Goal: Task Accomplishment & Management: Use online tool/utility

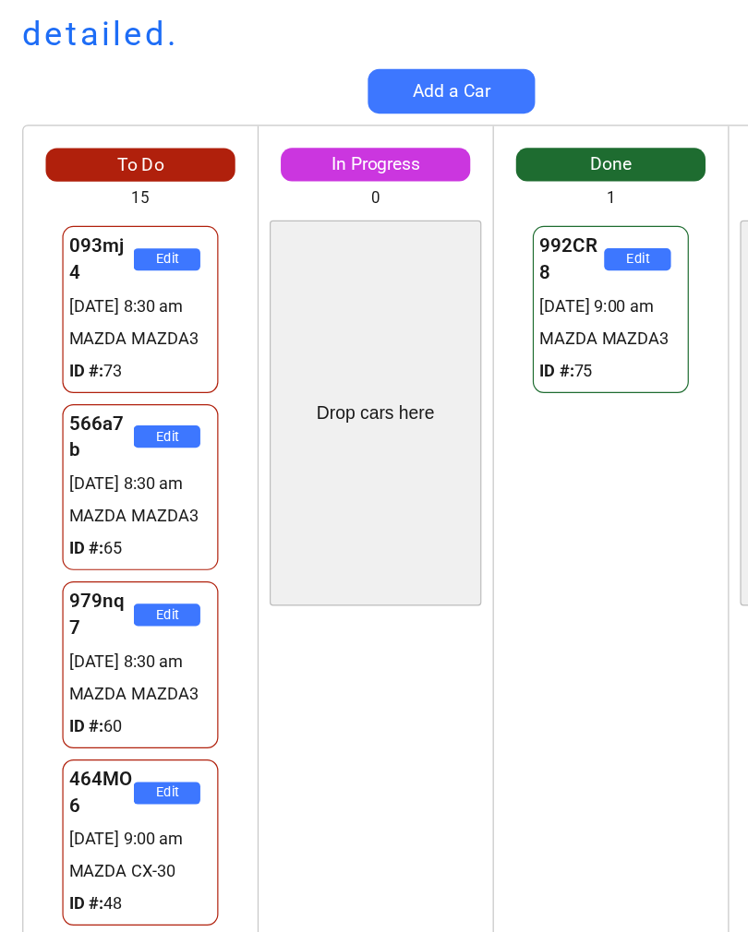
click at [193, 545] on div "979nq7 Edit [DATE] 8:30 am MAZDA MAZDA3 ID #: 60" at bounding box center [116, 551] width 157 height 148
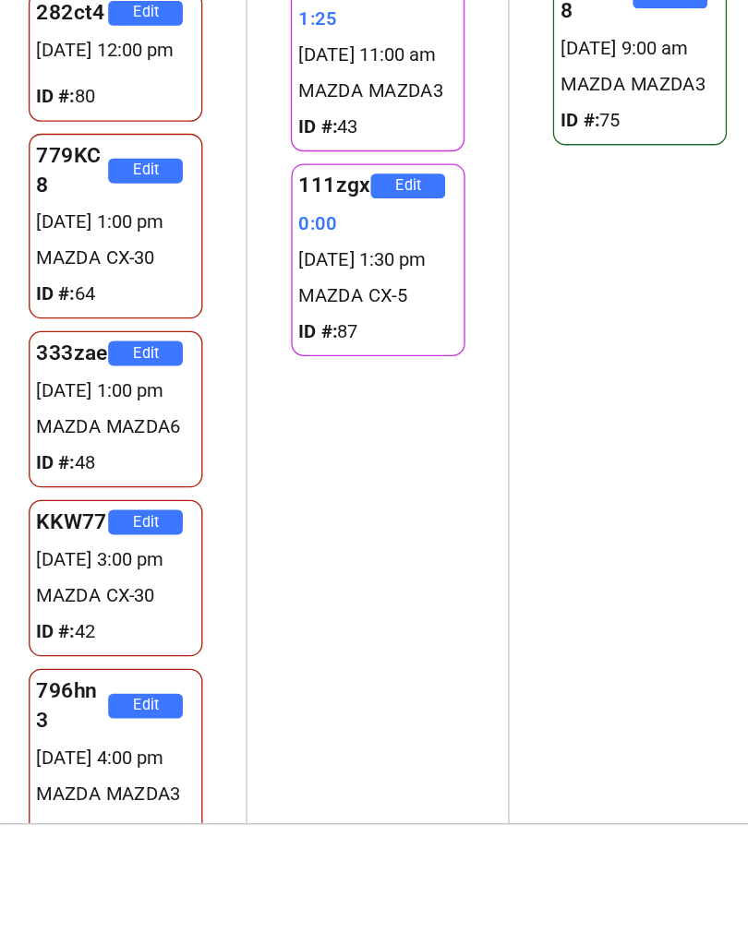
scroll to position [1165, 0]
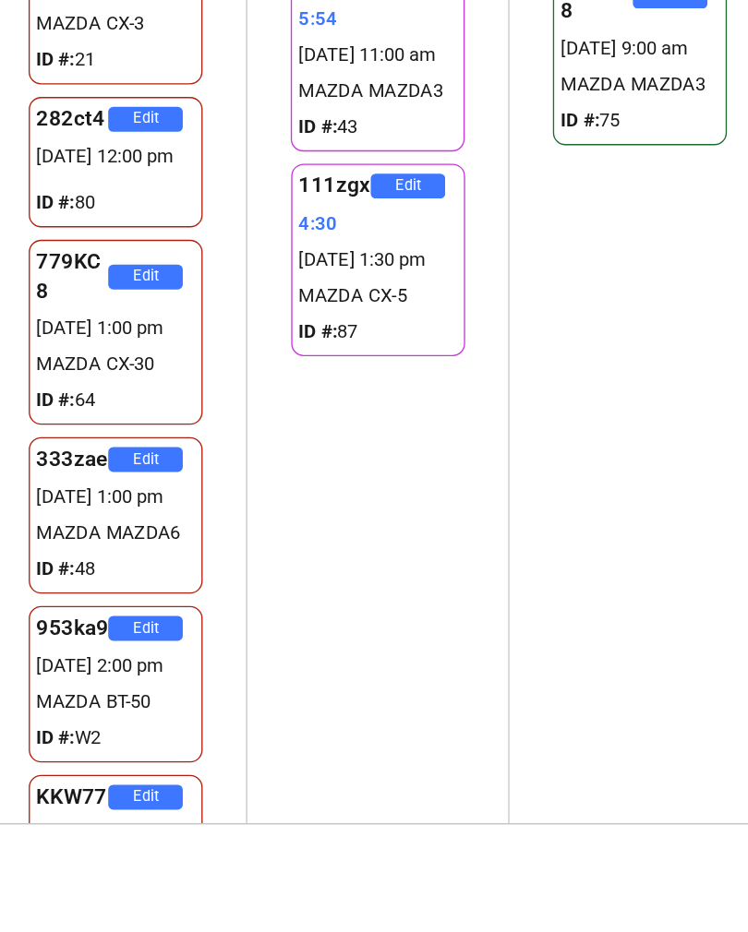
scroll to position [1159, 0]
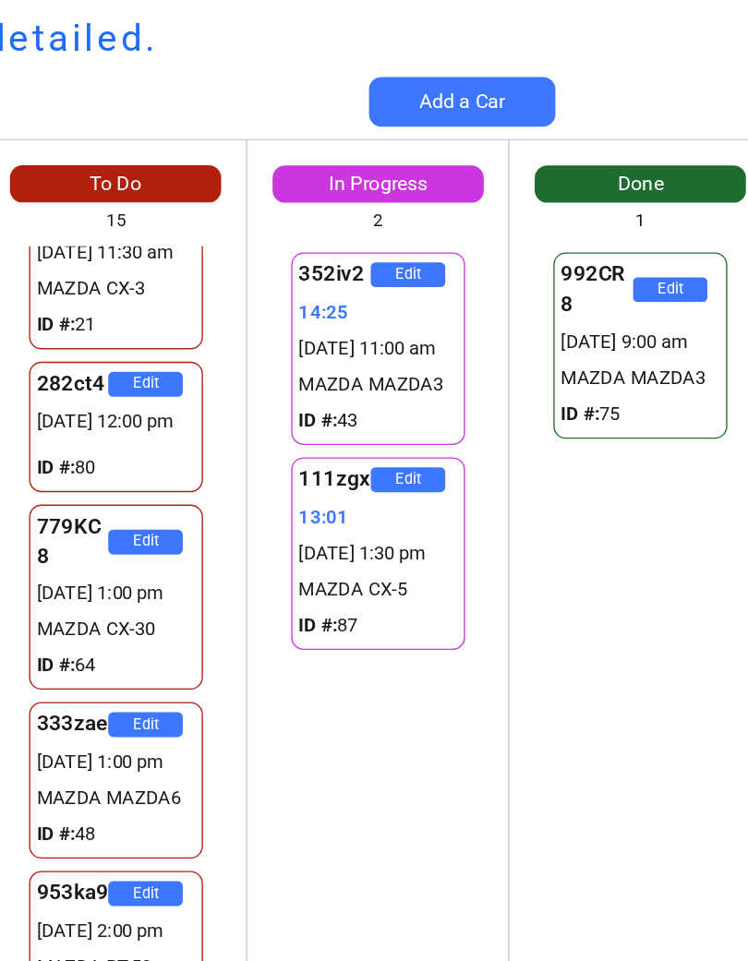
click at [473, 54] on div "Toowong Mazda detailed. Add a Car To Do 15 Drop cars here 093mj4 Edit 12/09 8:3…" at bounding box center [374, 480] width 748 height 961
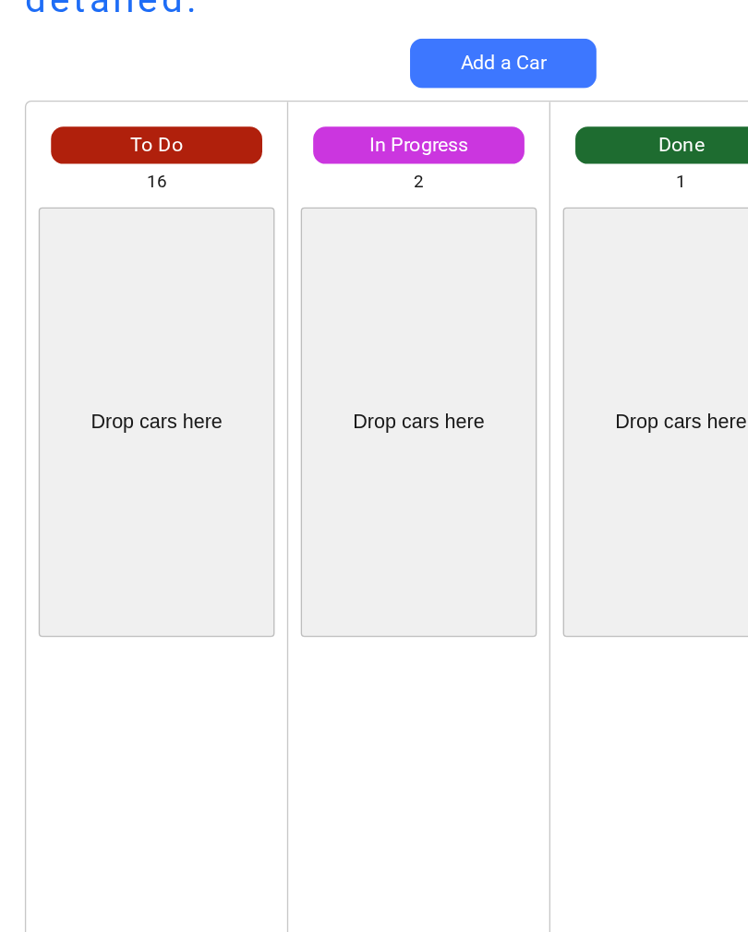
scroll to position [29, 0]
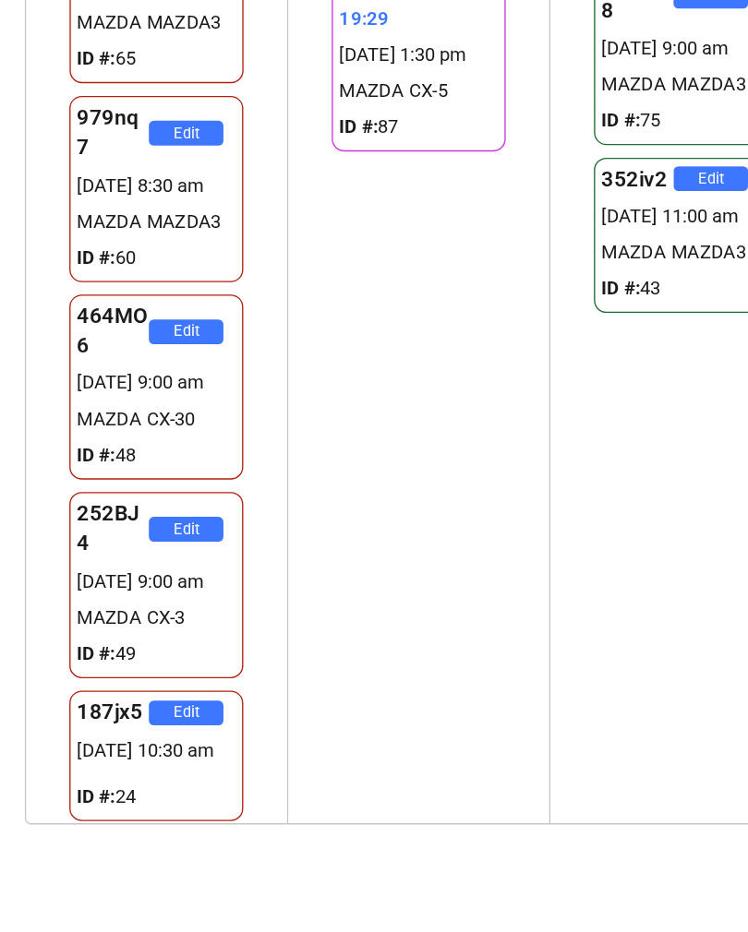
scroll to position [205, 0]
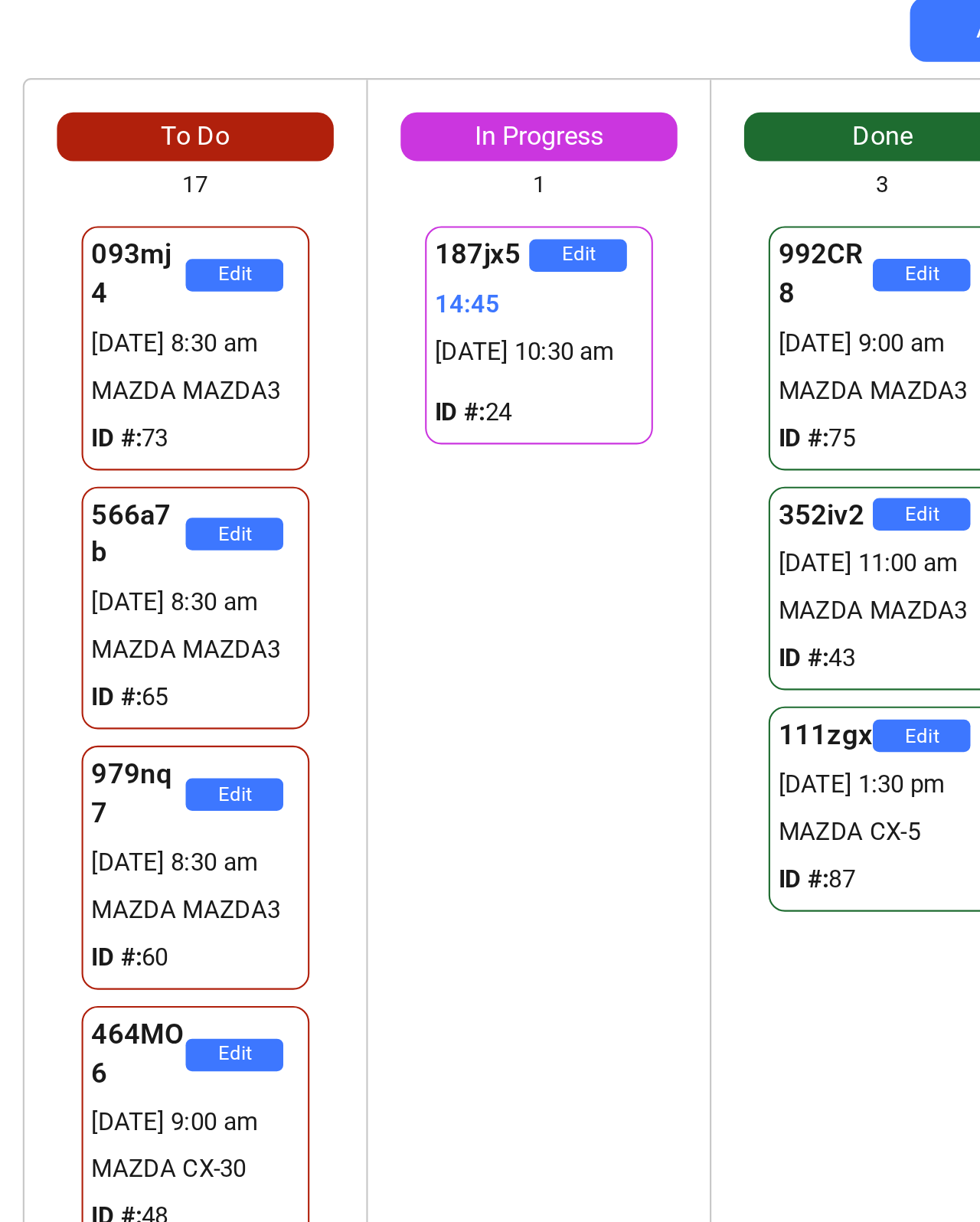
click at [247, 260] on div "187jx5 Edit 14:45 12/09 10:30 am ID #: 24" at bounding box center [258, 600] width 161 height 896
click at [210, 255] on div "187jx5 Edit 16:32 12/09 10:30 am ID #: 24" at bounding box center [258, 600] width 161 height 896
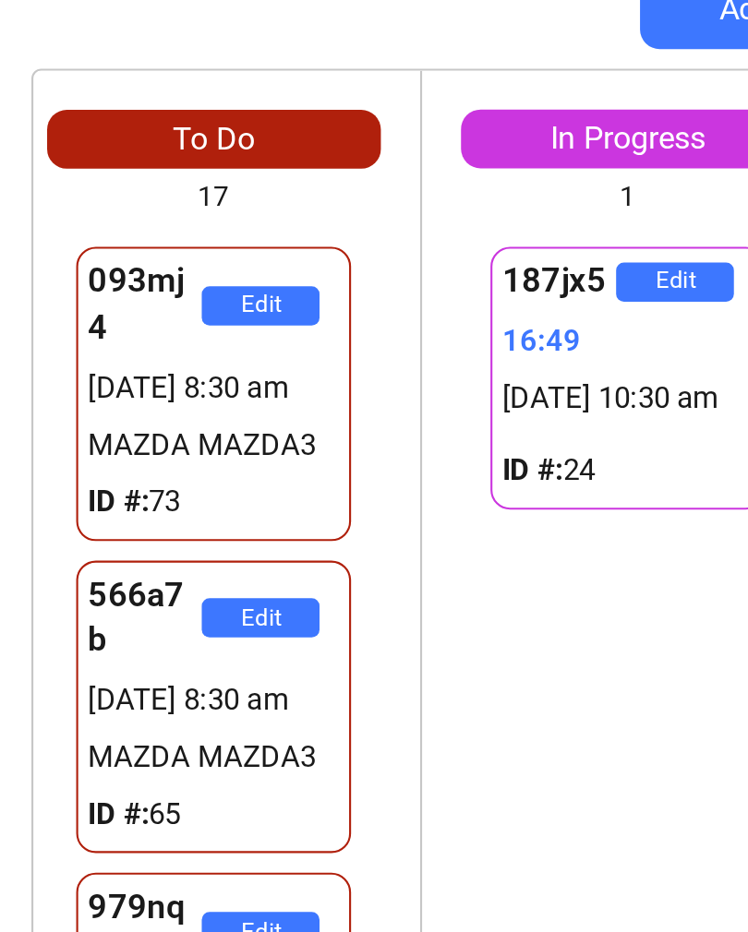
scroll to position [0, 15]
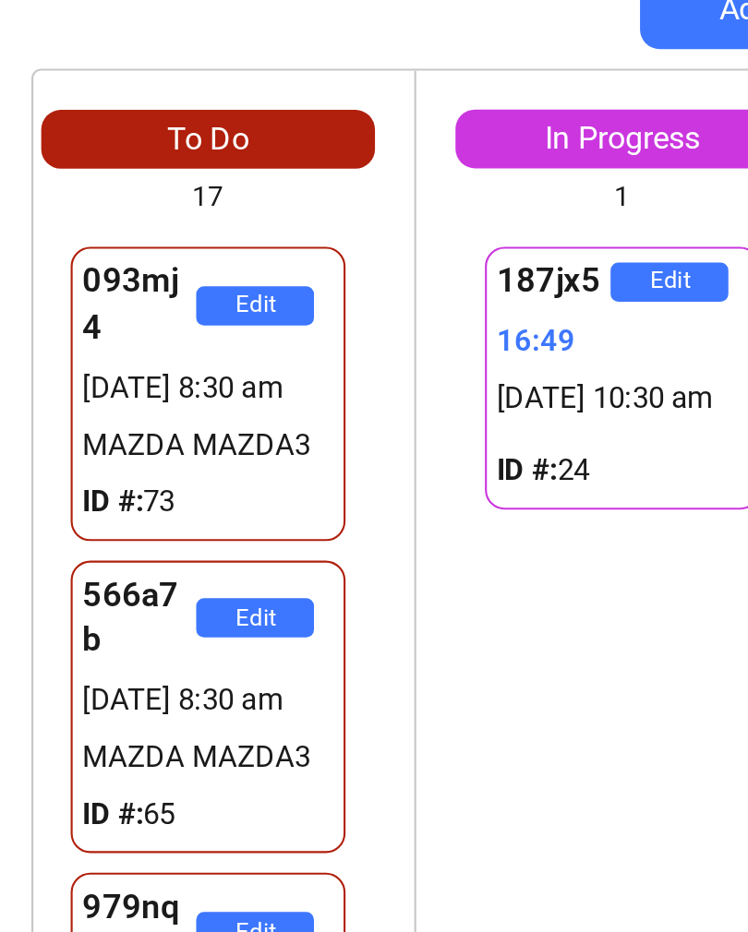
click at [223, 301] on div "187jx5 Edit 16:49 12/09 10:30 am ID #: 24" at bounding box center [296, 506] width 194 height 647
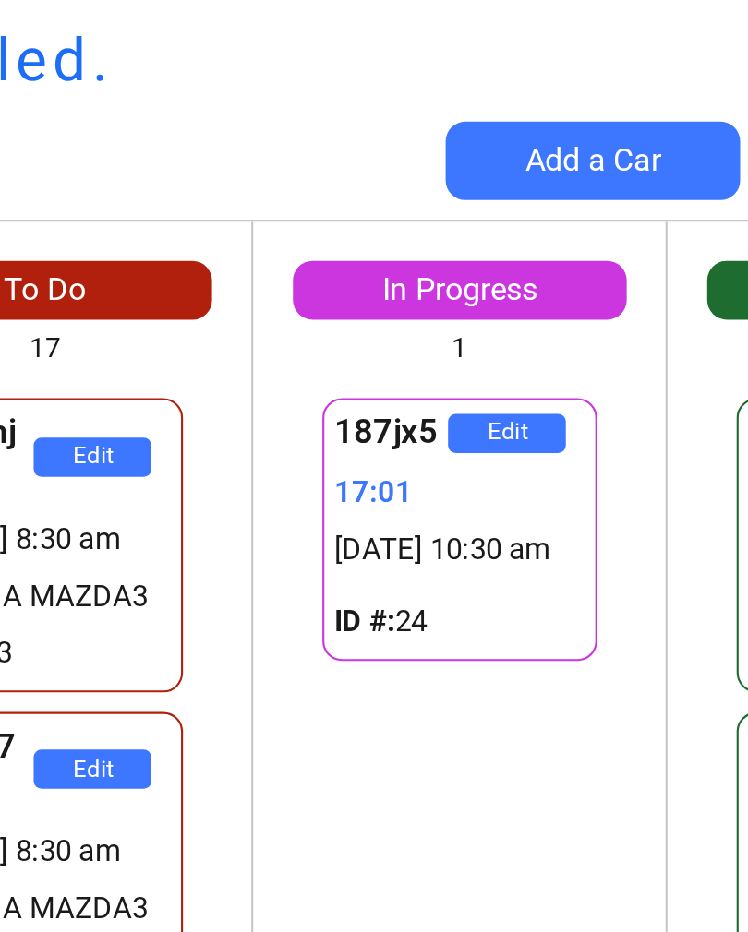
scroll to position [0, 0]
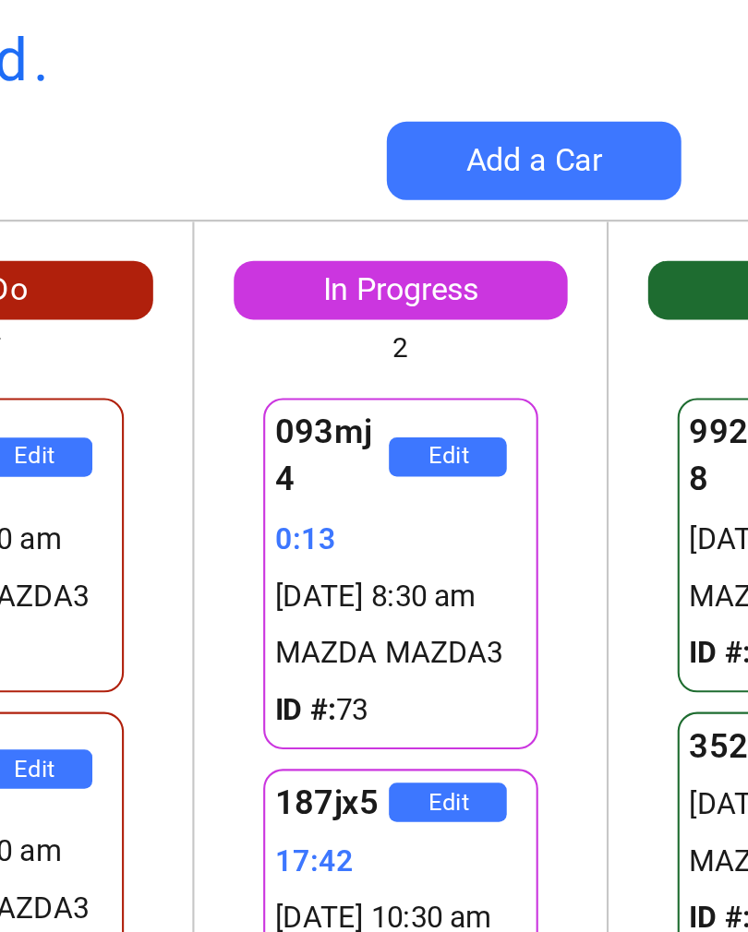
scroll to position [1156, 0]
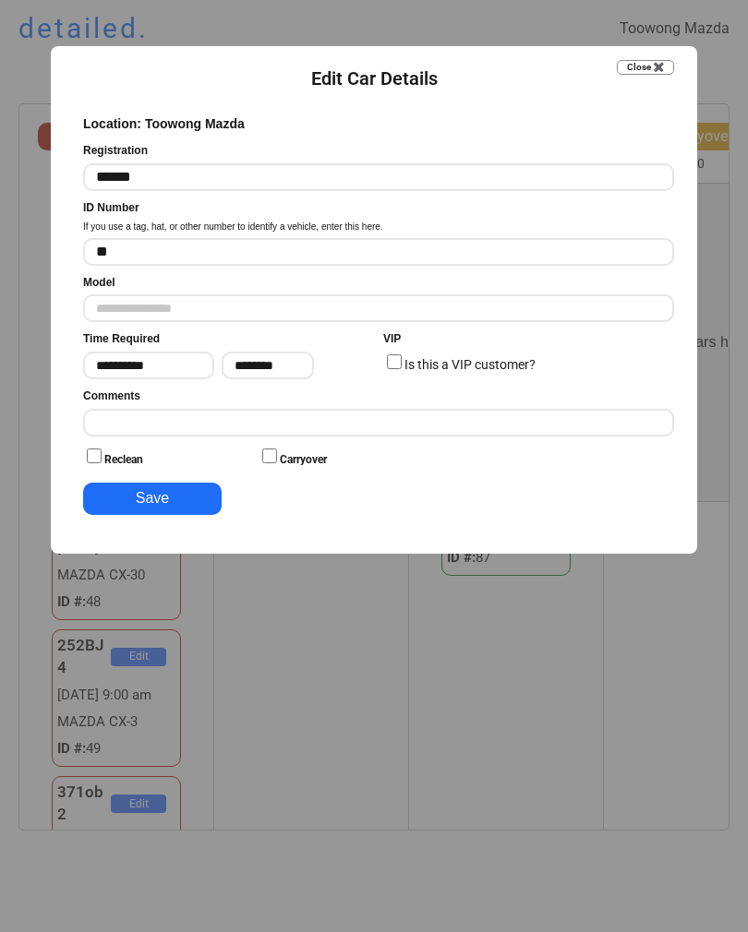
click at [673, 66] on button "Close ✖️" at bounding box center [645, 67] width 57 height 15
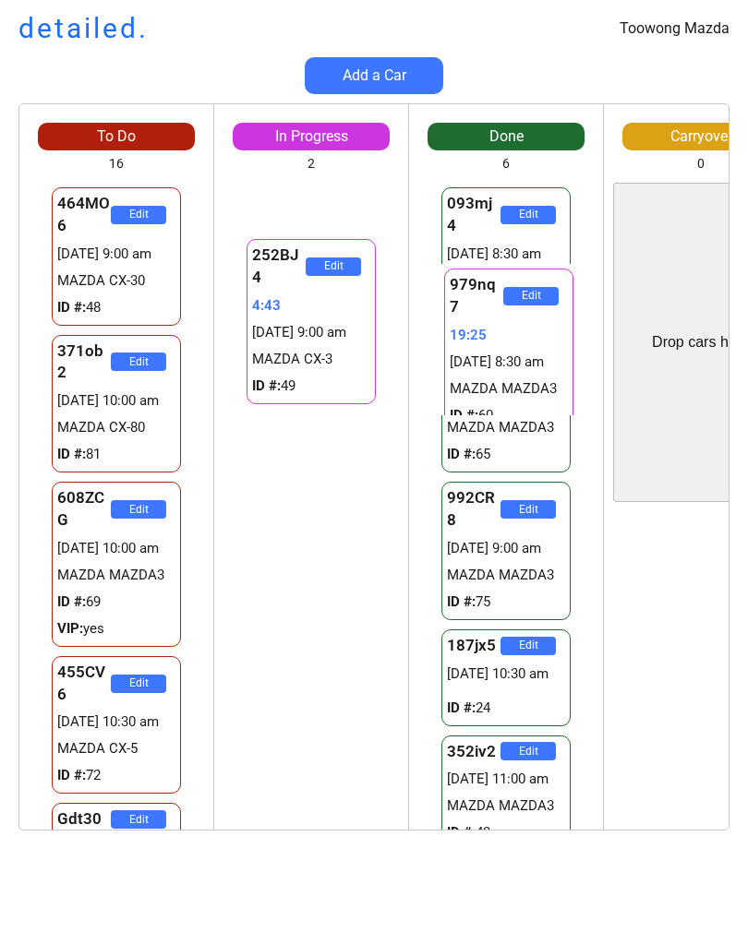
scroll to position [0, 28]
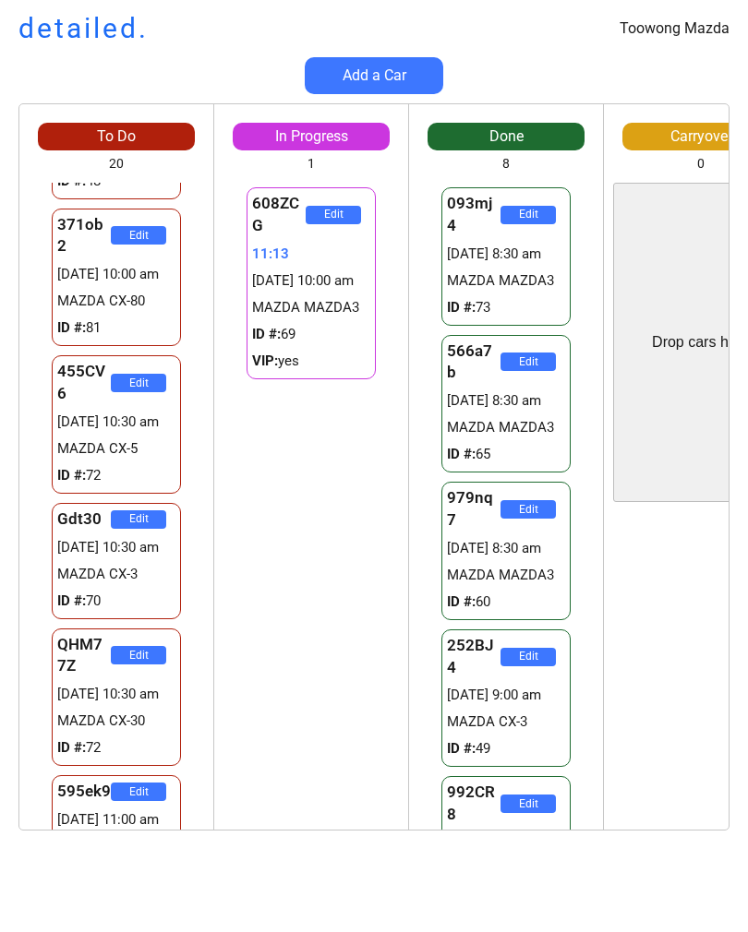
scroll to position [141, 0]
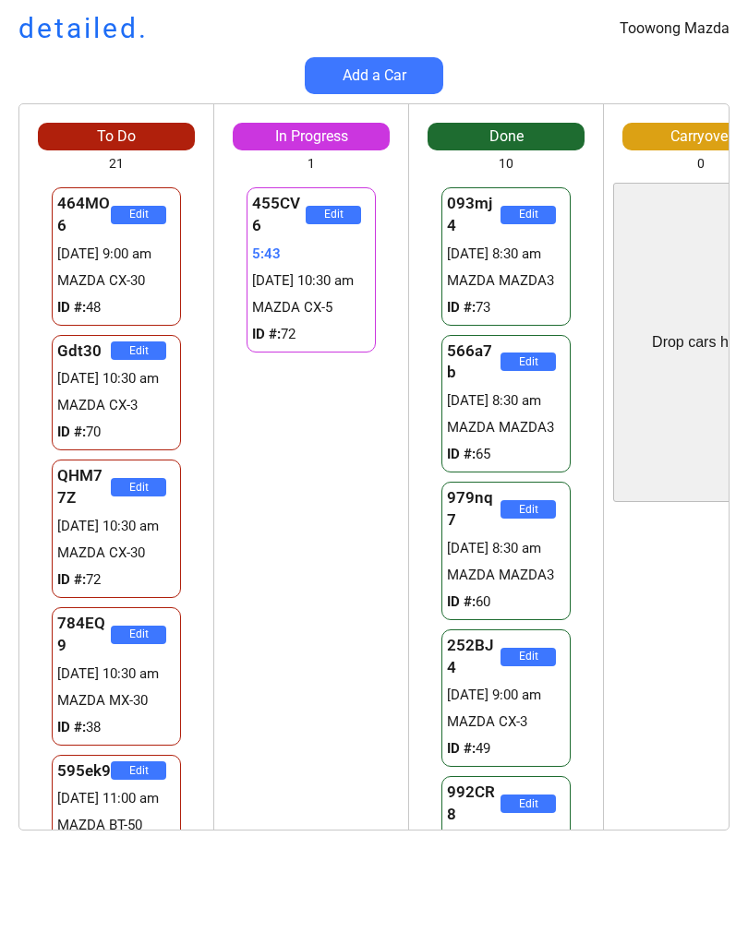
click at [730, 69] on div "Add a Car" at bounding box center [374, 75] width 748 height 37
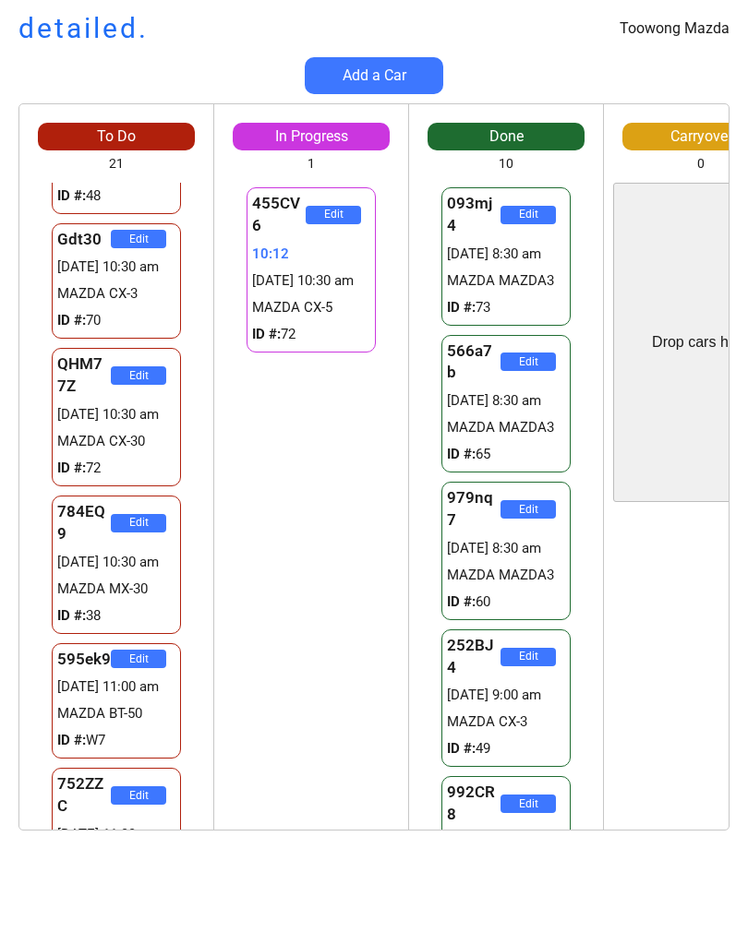
scroll to position [127, 0]
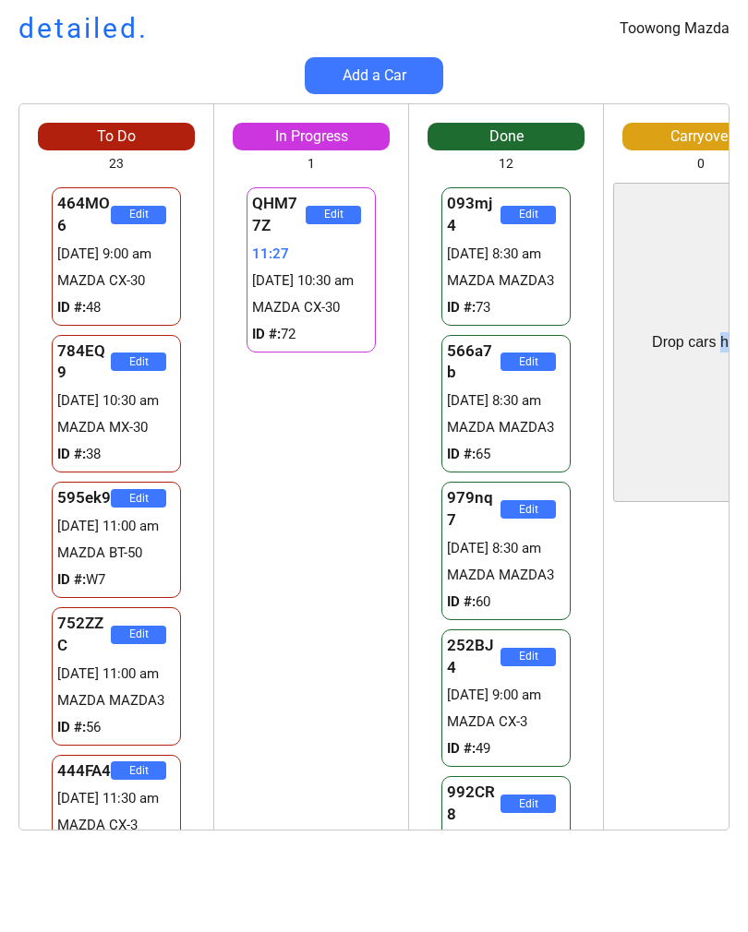
click at [309, 626] on div "QHM77Z Edit 11:27 12/09 10:30 am MAZDA CX-30 ID #: 72" at bounding box center [311, 506] width 194 height 647
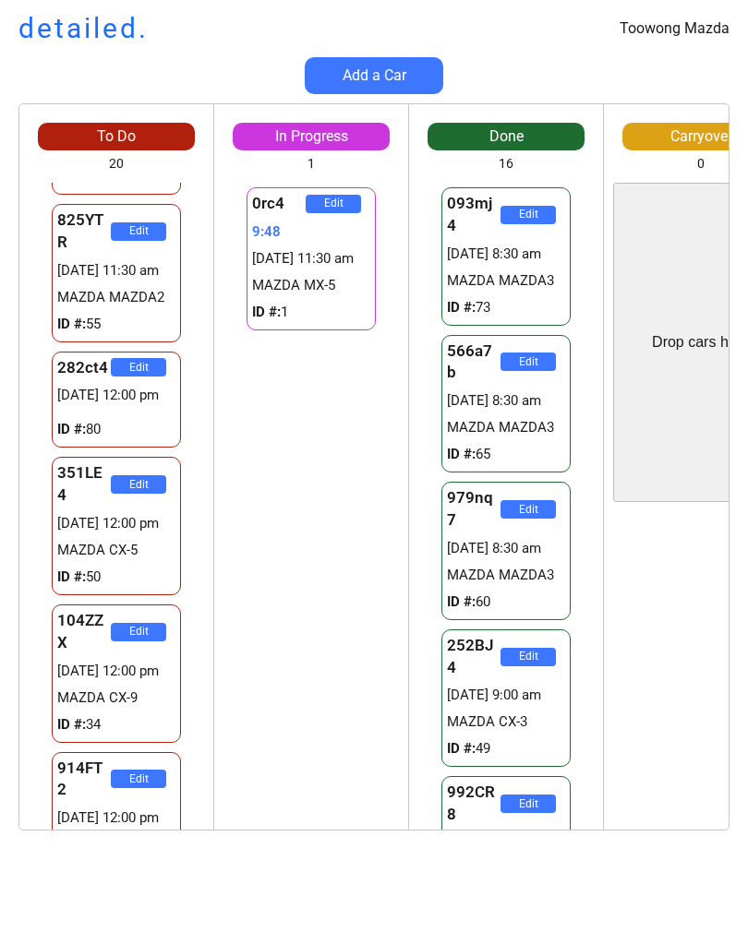
scroll to position [406, 0]
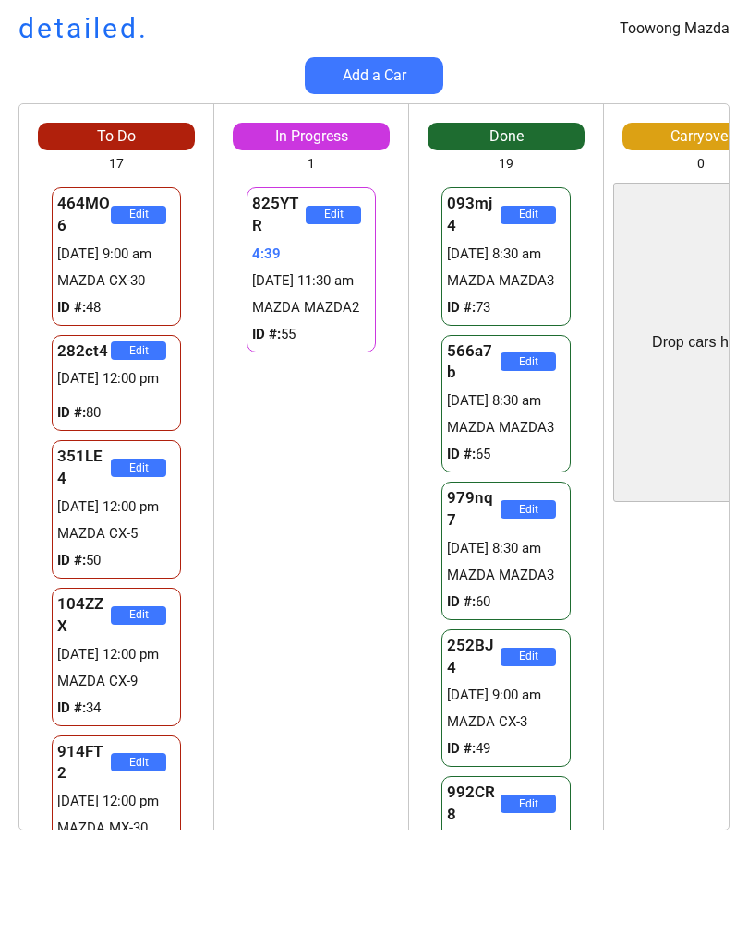
click at [716, 200] on div "Drop cars here" at bounding box center [700, 342] width 175 height 319
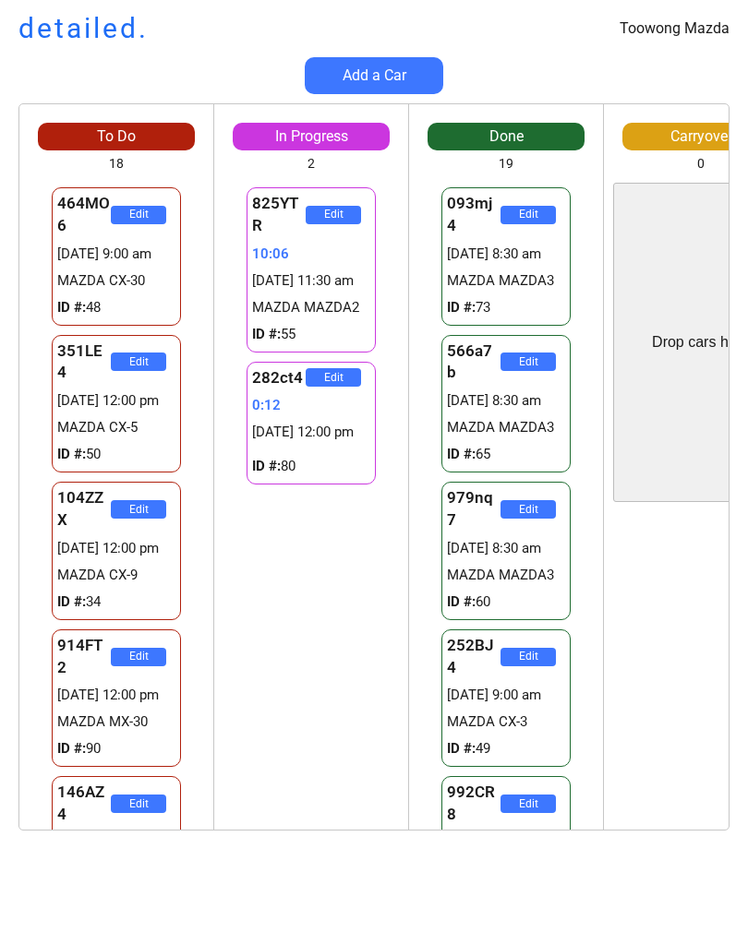
click at [624, 28] on div "Toowong Mazda" at bounding box center [674, 28] width 110 height 20
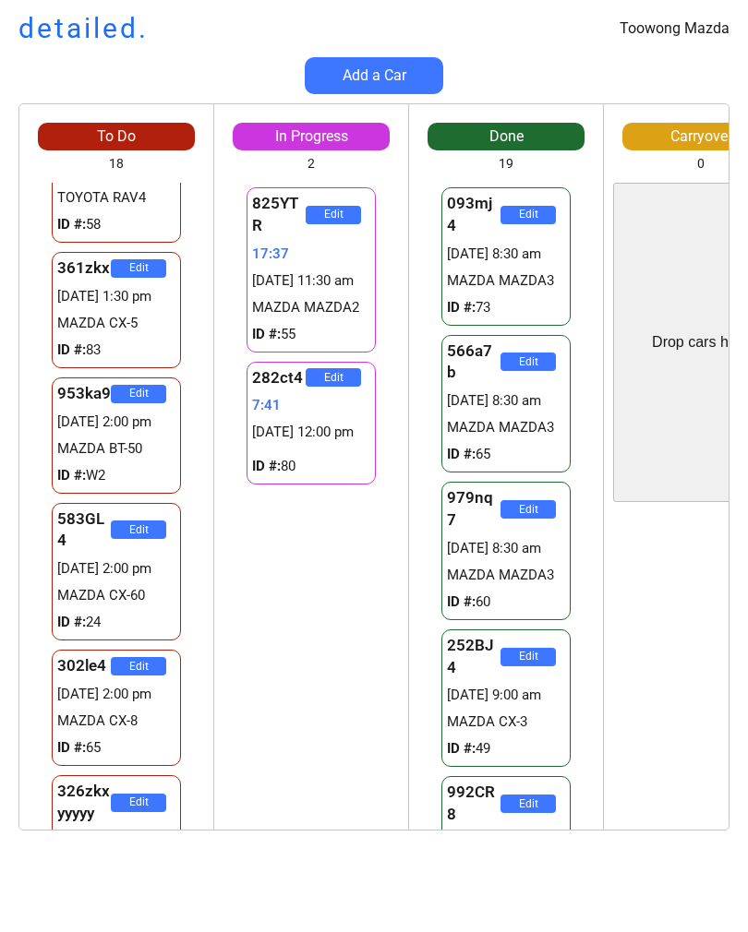
scroll to position [1501, 0]
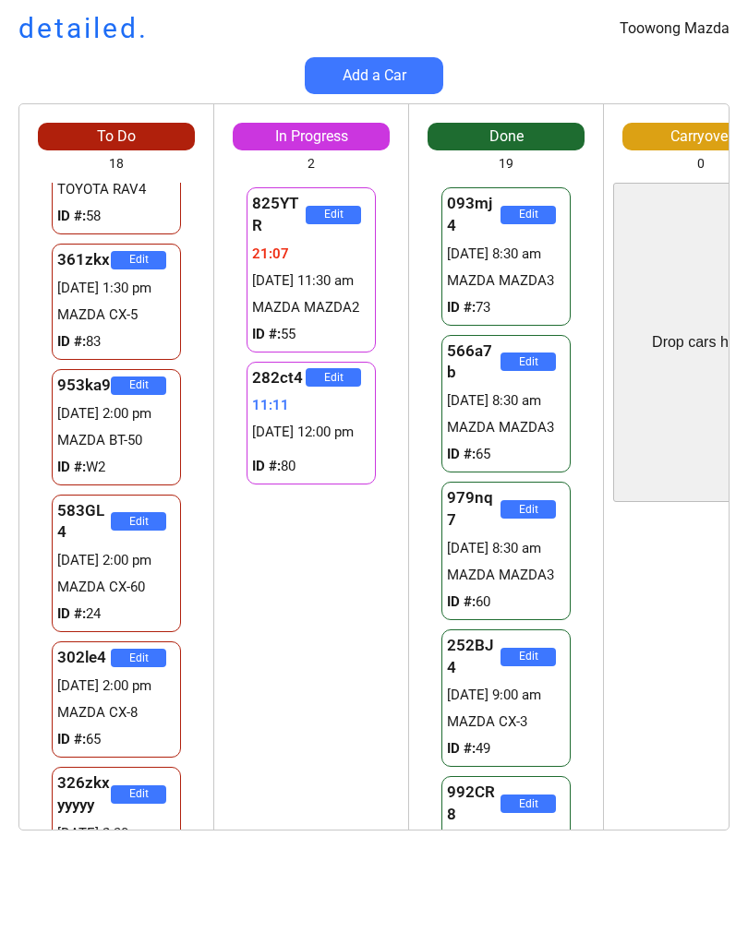
click at [233, 623] on div "825YTR Edit 21:07 12/09 11:30 am MAZDA MAZDA2 ID #: 55 282ct4 Edit 11:11 12/09 …" at bounding box center [311, 506] width 194 height 647
click at [665, 579] on div "Edit" at bounding box center [701, 670] width 194 height 319
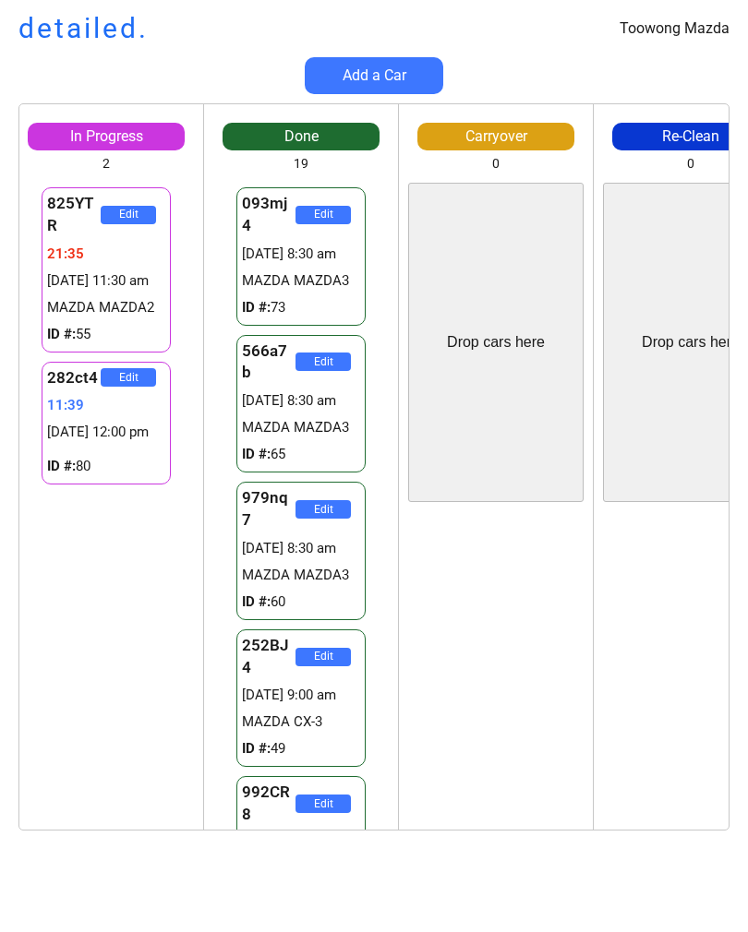
scroll to position [0, 208]
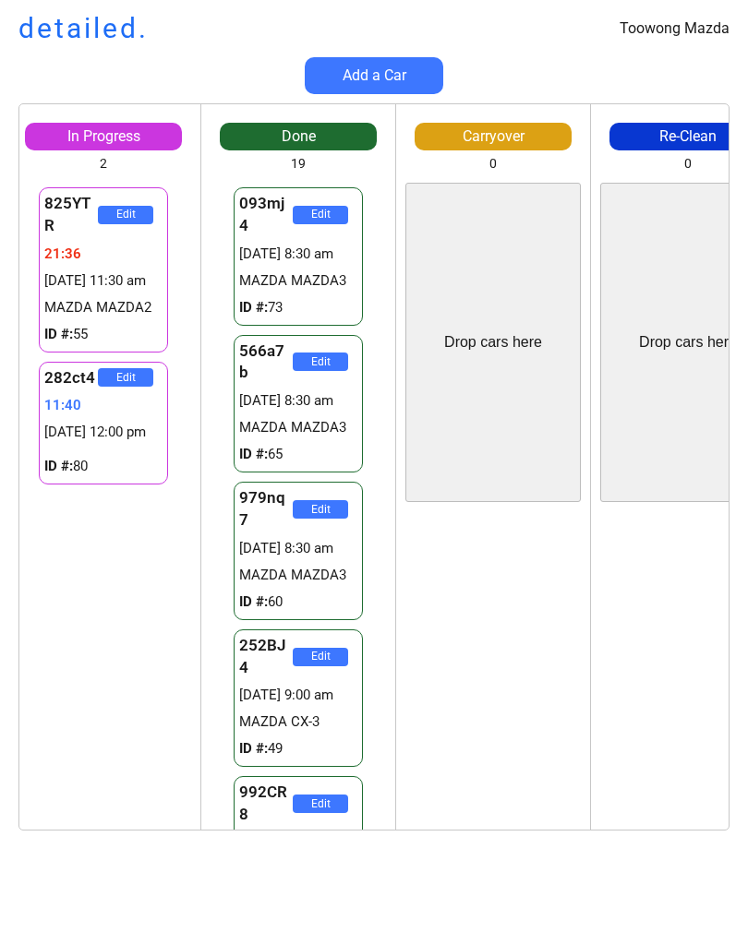
click at [700, 877] on div "Toowong Mazda detailed. Add a Car To Do 18 Drop cars here 464MO6 Edit 12/09 9:0…" at bounding box center [374, 466] width 748 height 932
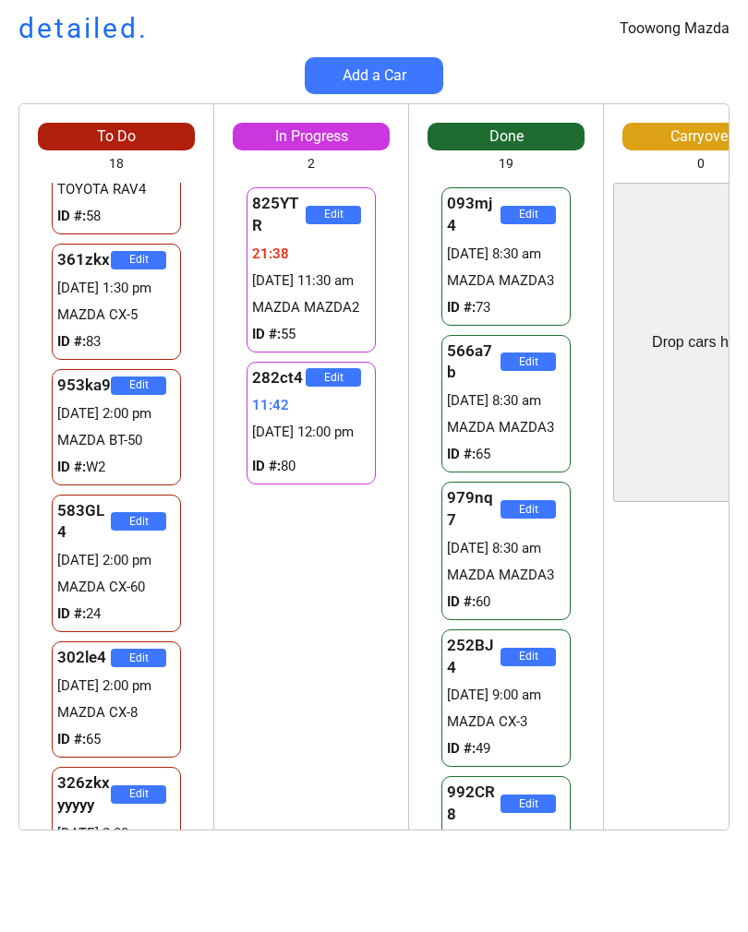
scroll to position [0, 0]
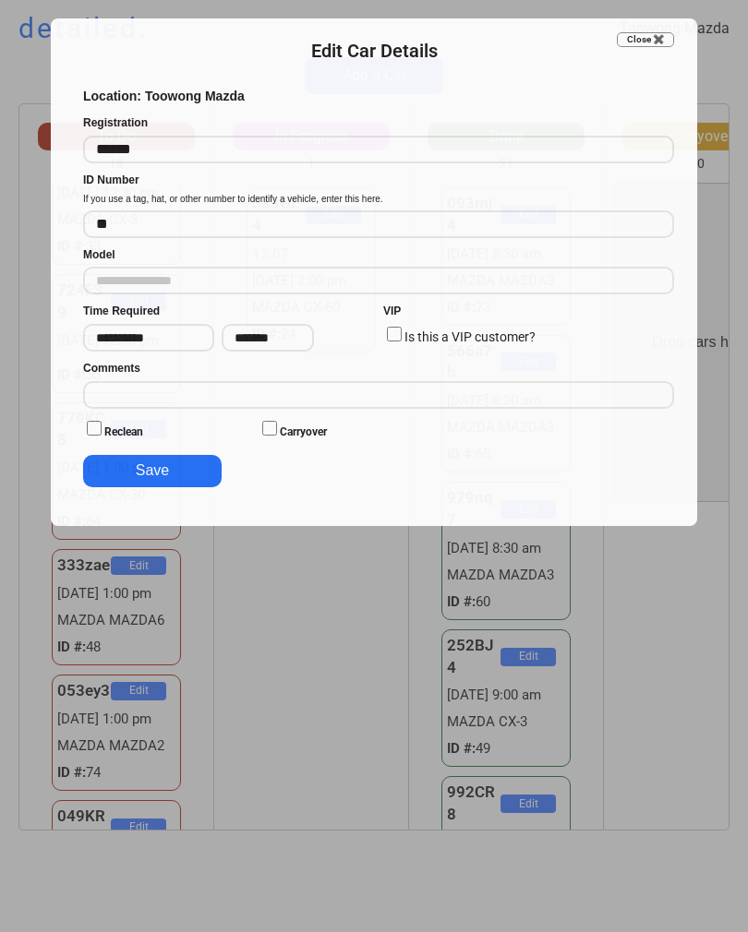
scroll to position [531, 0]
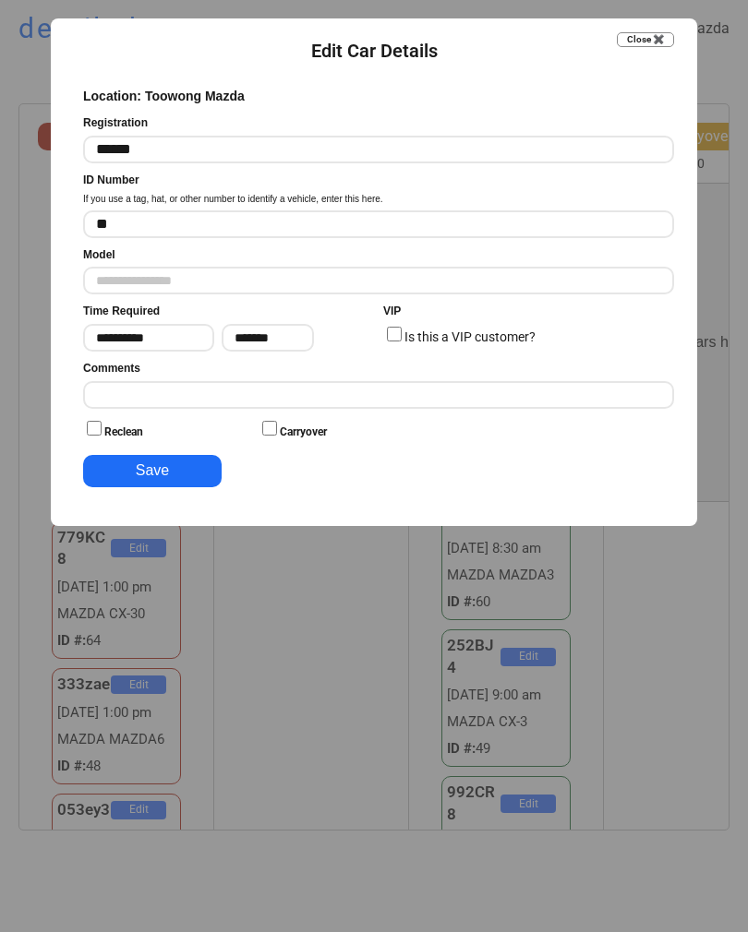
type input "**********"
click at [653, 42] on button "Close ✖️" at bounding box center [645, 39] width 57 height 15
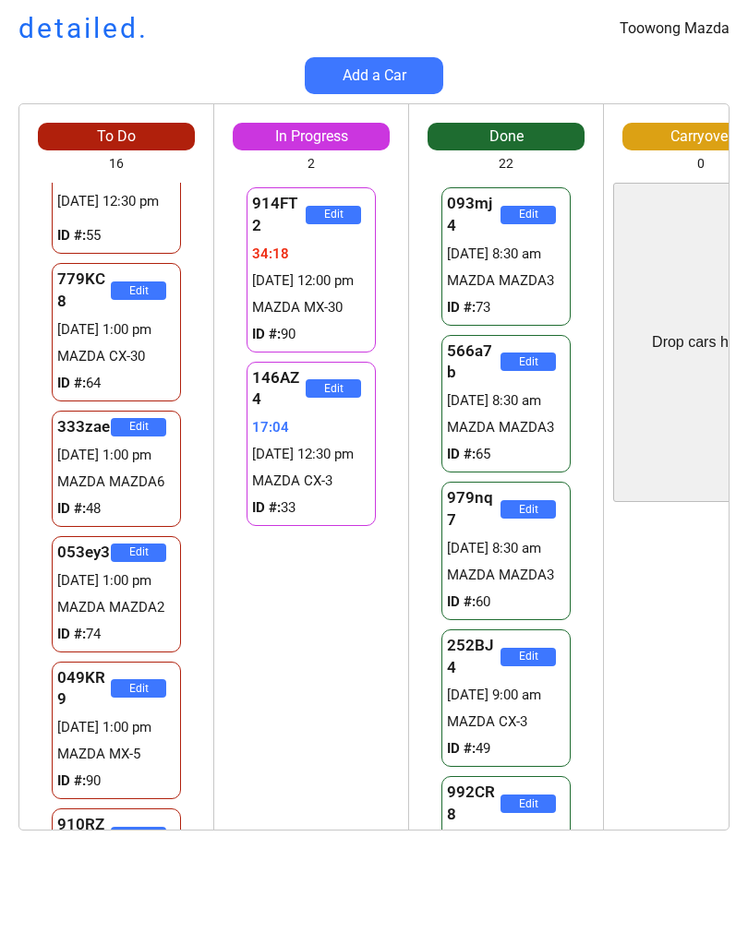
scroll to position [0, 0]
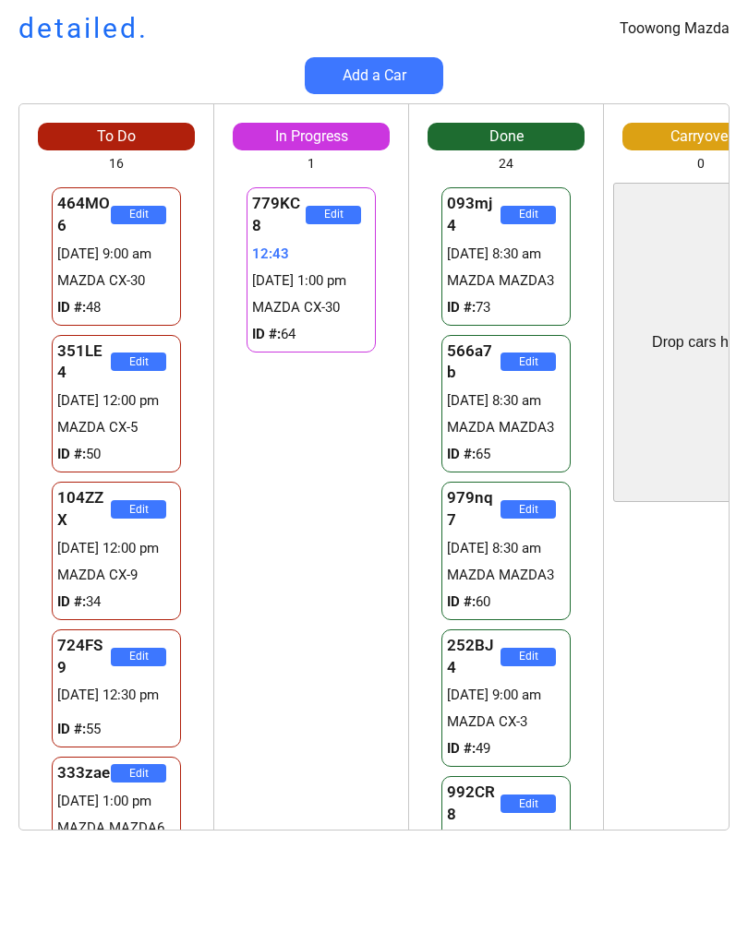
click at [725, 304] on div "Drop cars here" at bounding box center [700, 342] width 175 height 319
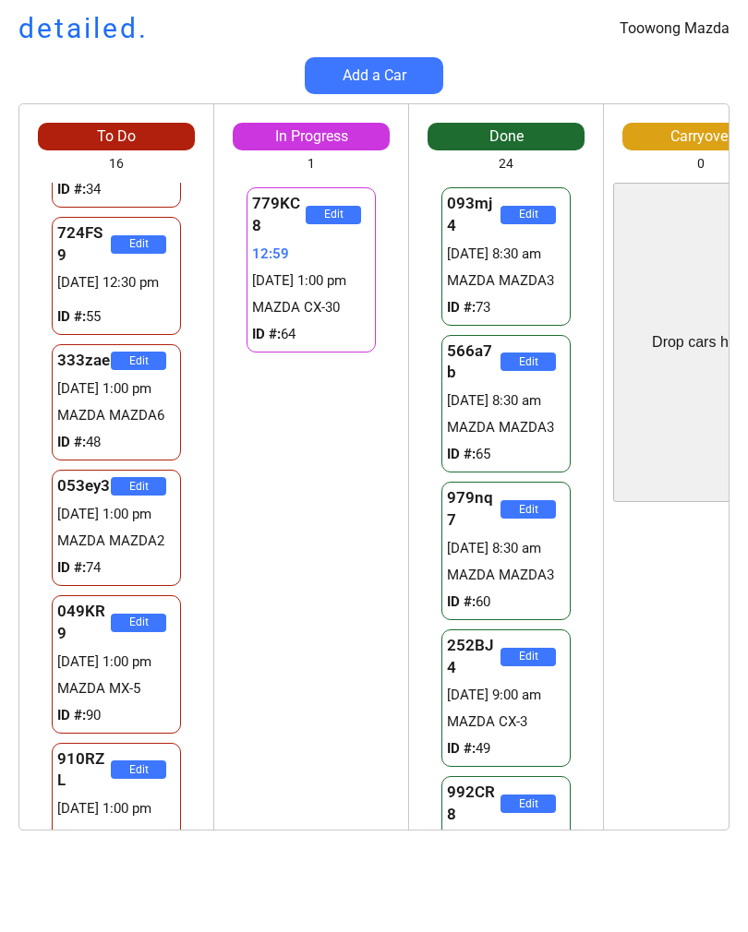
scroll to position [426, 0]
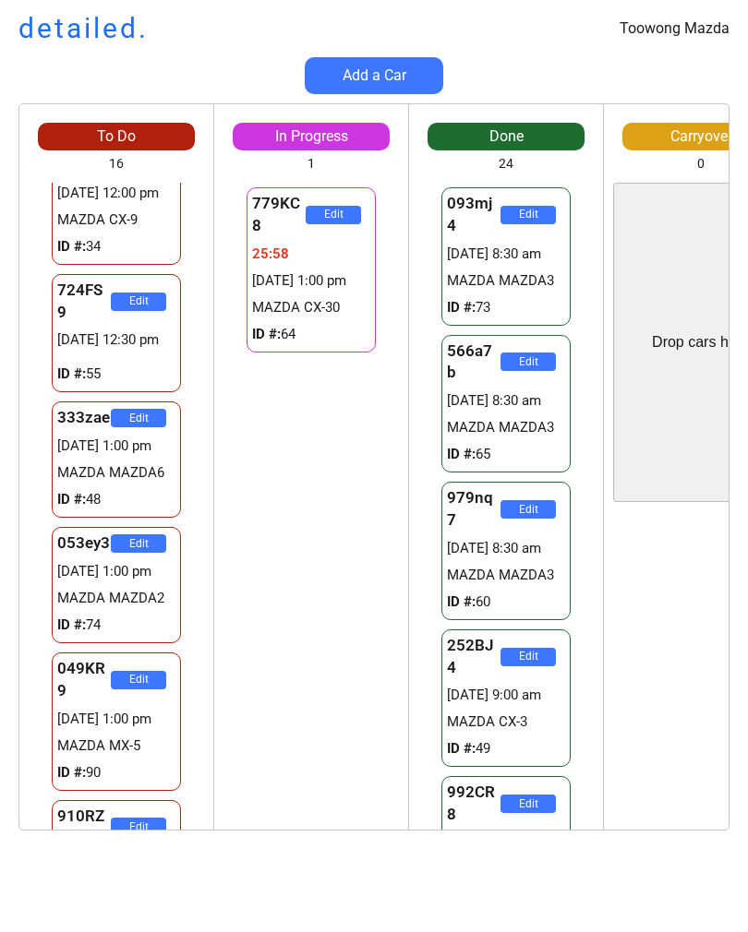
scroll to position [351, 0]
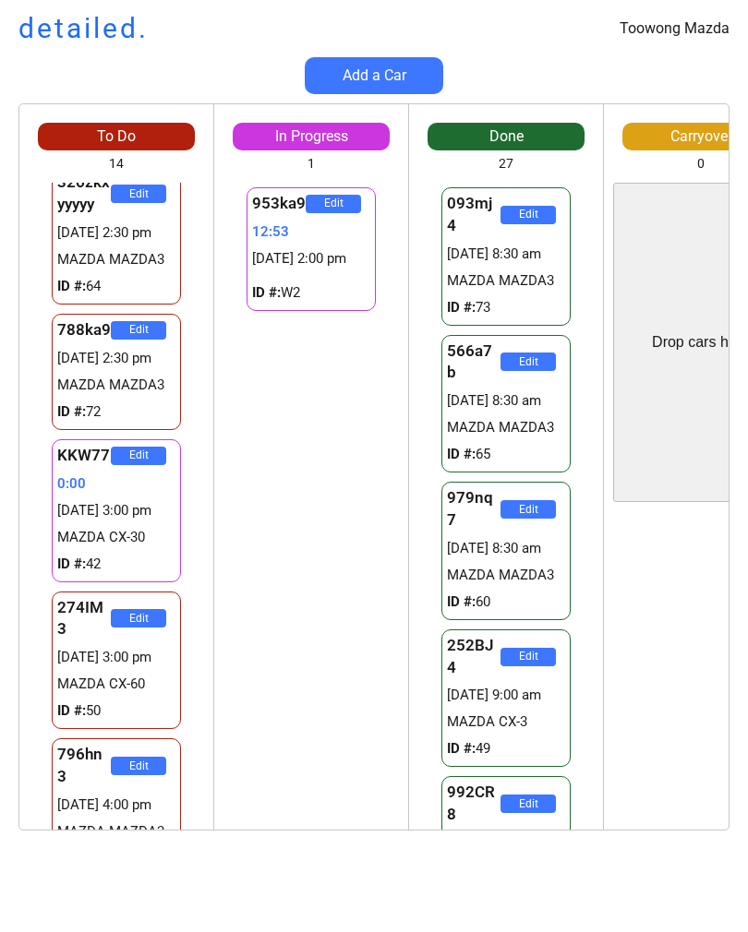
scroll to position [1108, 0]
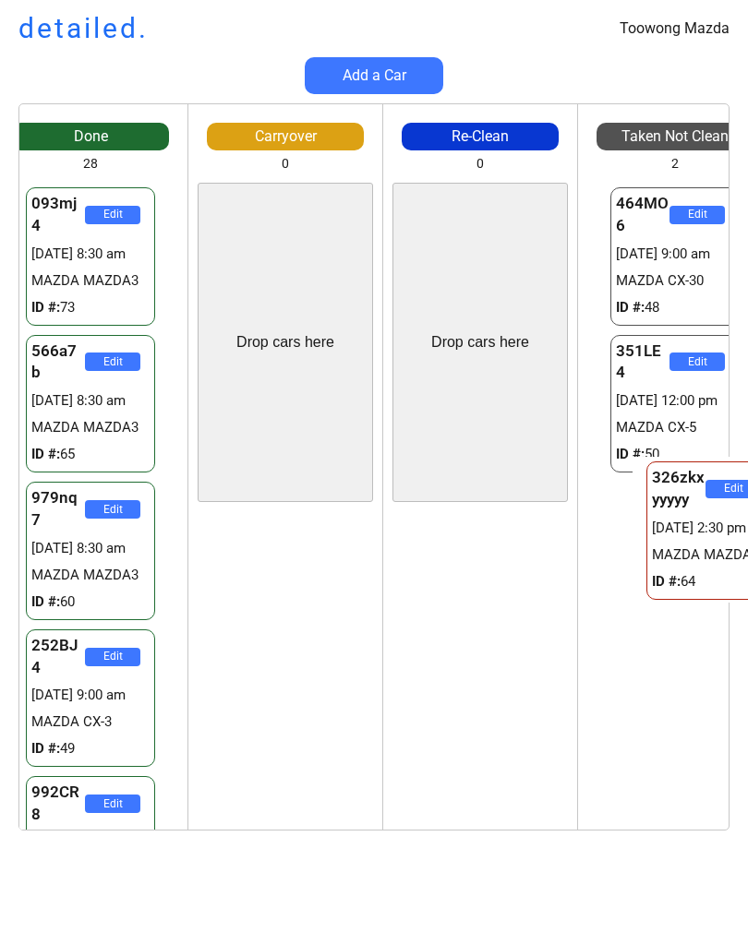
scroll to position [0, 459]
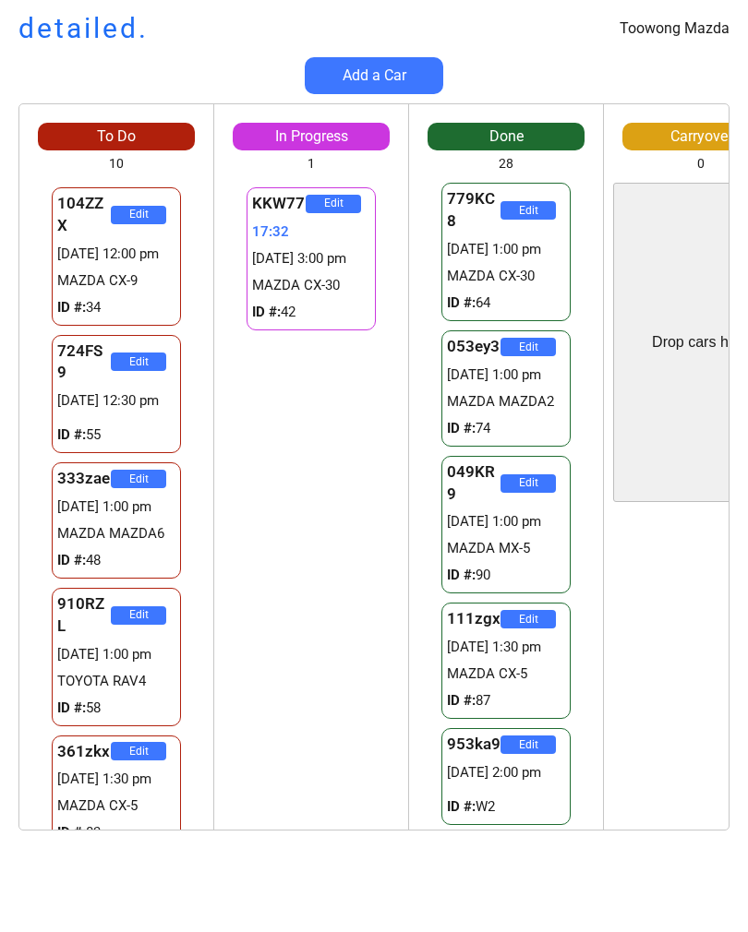
scroll to position [3093, 0]
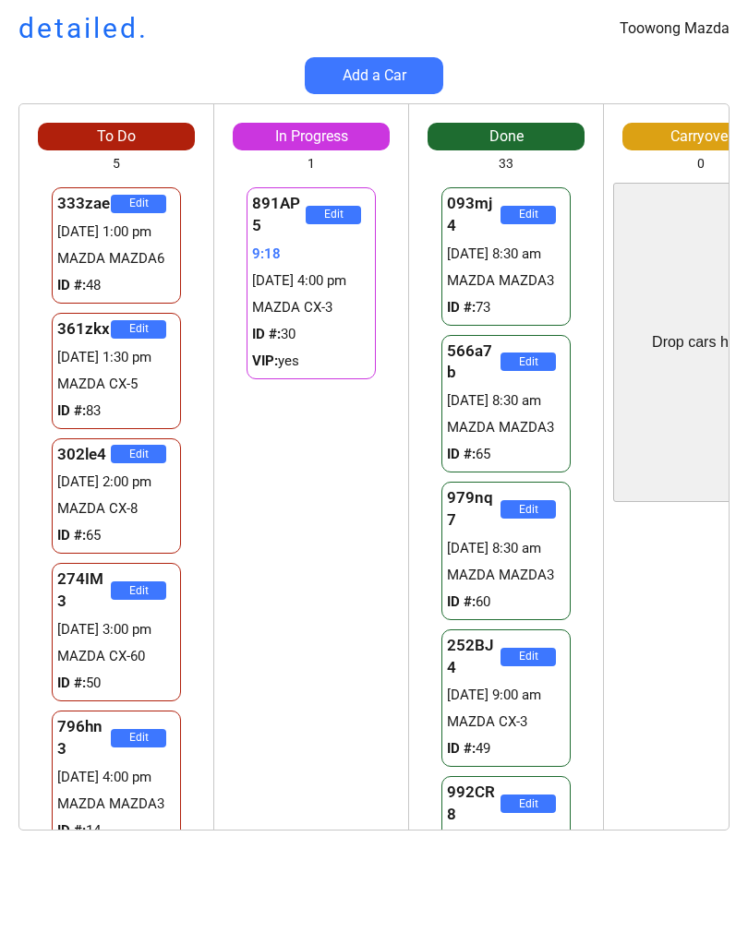
click at [30, 219] on div "333zae Edit 12/09 1:00 pm MAZDA MAZDA6 ID #: 48" at bounding box center [116, 246] width 194 height 126
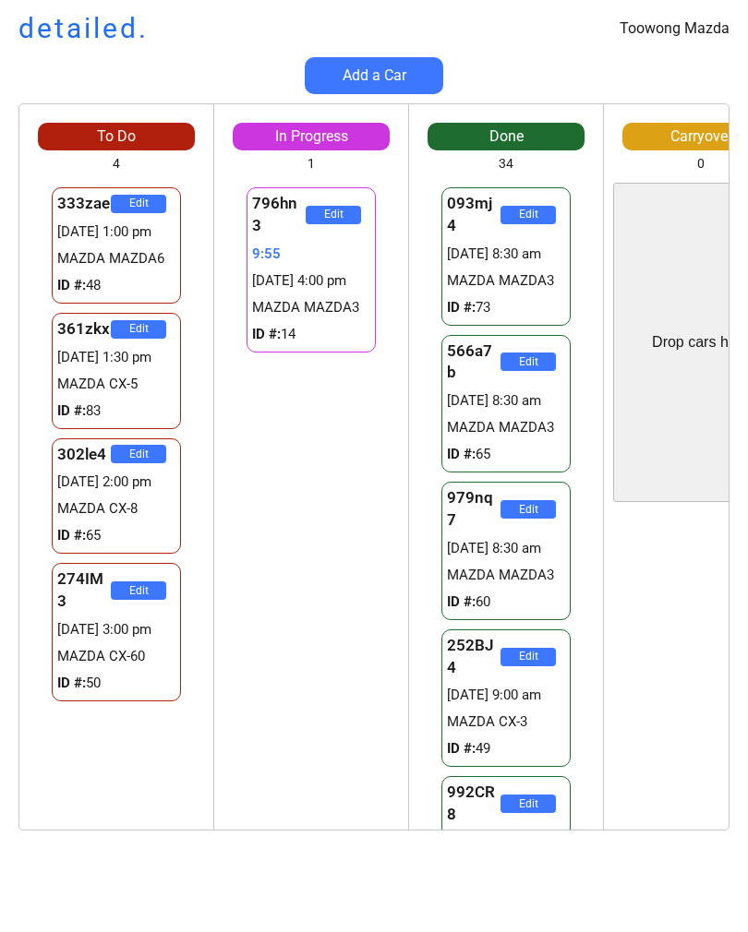
click at [322, 463] on div "796hn3 Edit 9:55 12/09 4:00 pm MAZDA MAZDA3 ID #: 14 VIP: 891AP5 Edit 20:22 12/…" at bounding box center [311, 506] width 194 height 647
click at [109, 827] on div "333zae Edit 12/09 1:00 pm MAZDA MAZDA6 ID #: 48 361zkx Edit 12/09 1:30 pm MAZDA…" at bounding box center [116, 506] width 194 height 647
